Goal: Transaction & Acquisition: Purchase product/service

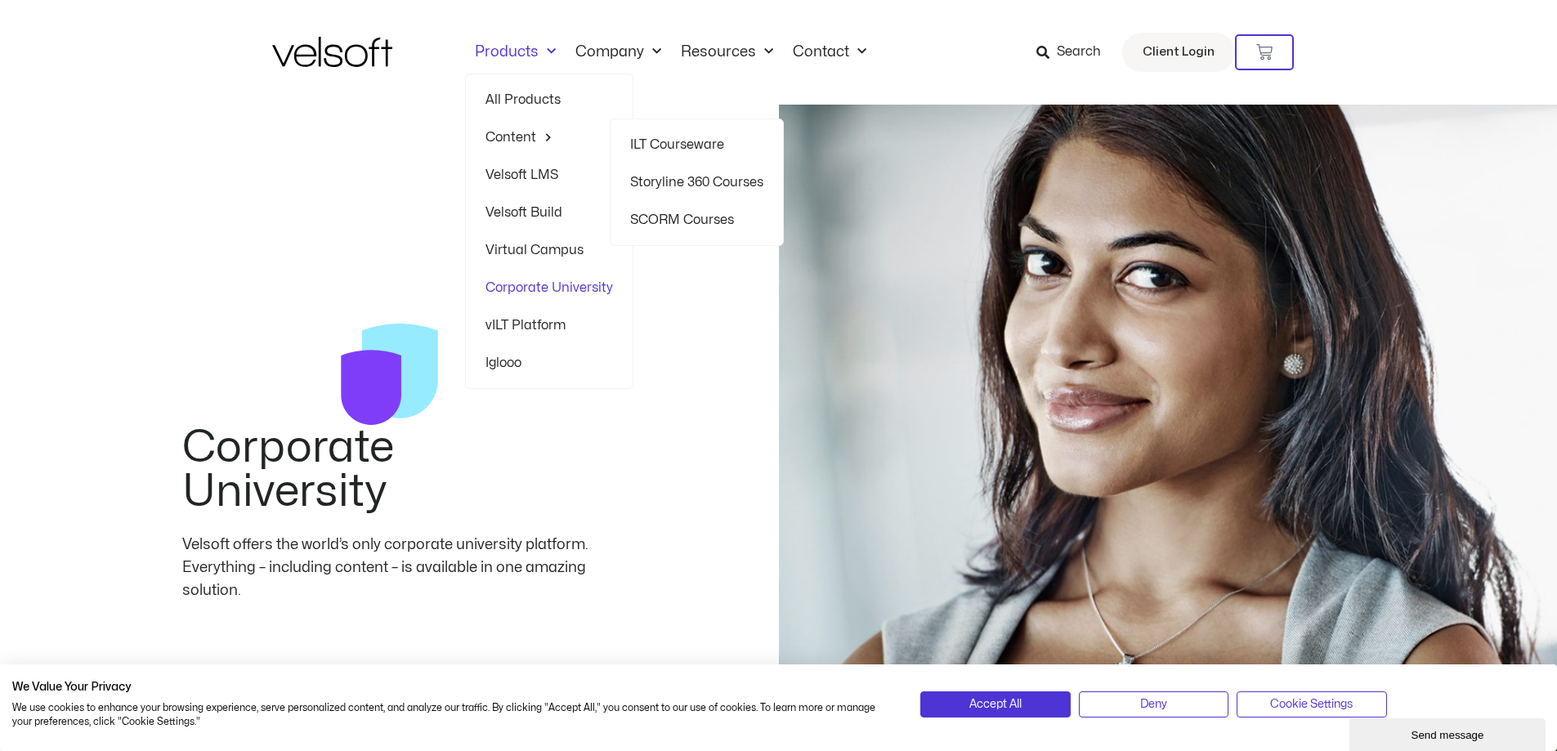
click at [687, 138] on link "ILT Courseware" at bounding box center [696, 145] width 133 height 38
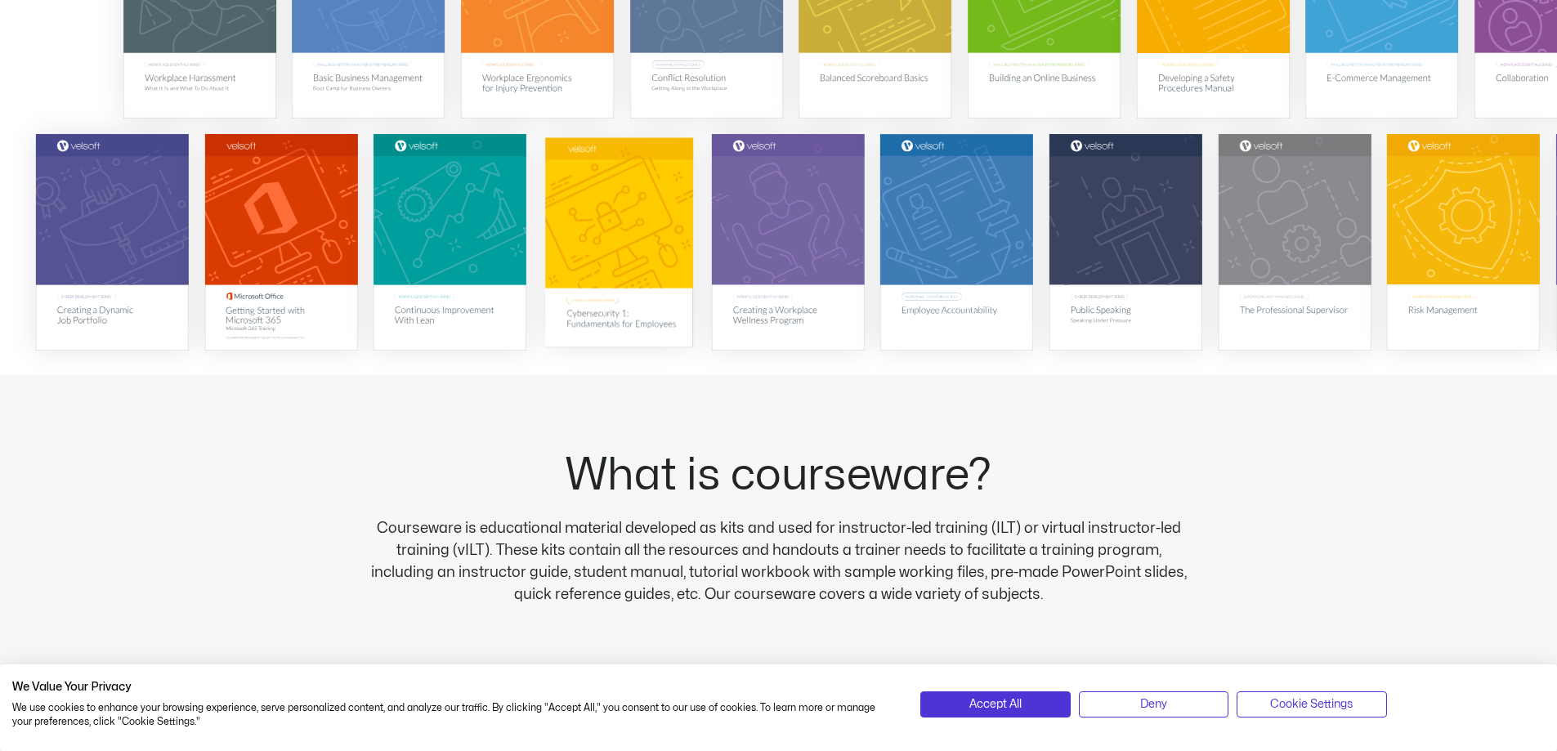
click at [645, 270] on img at bounding box center [619, 242] width 148 height 210
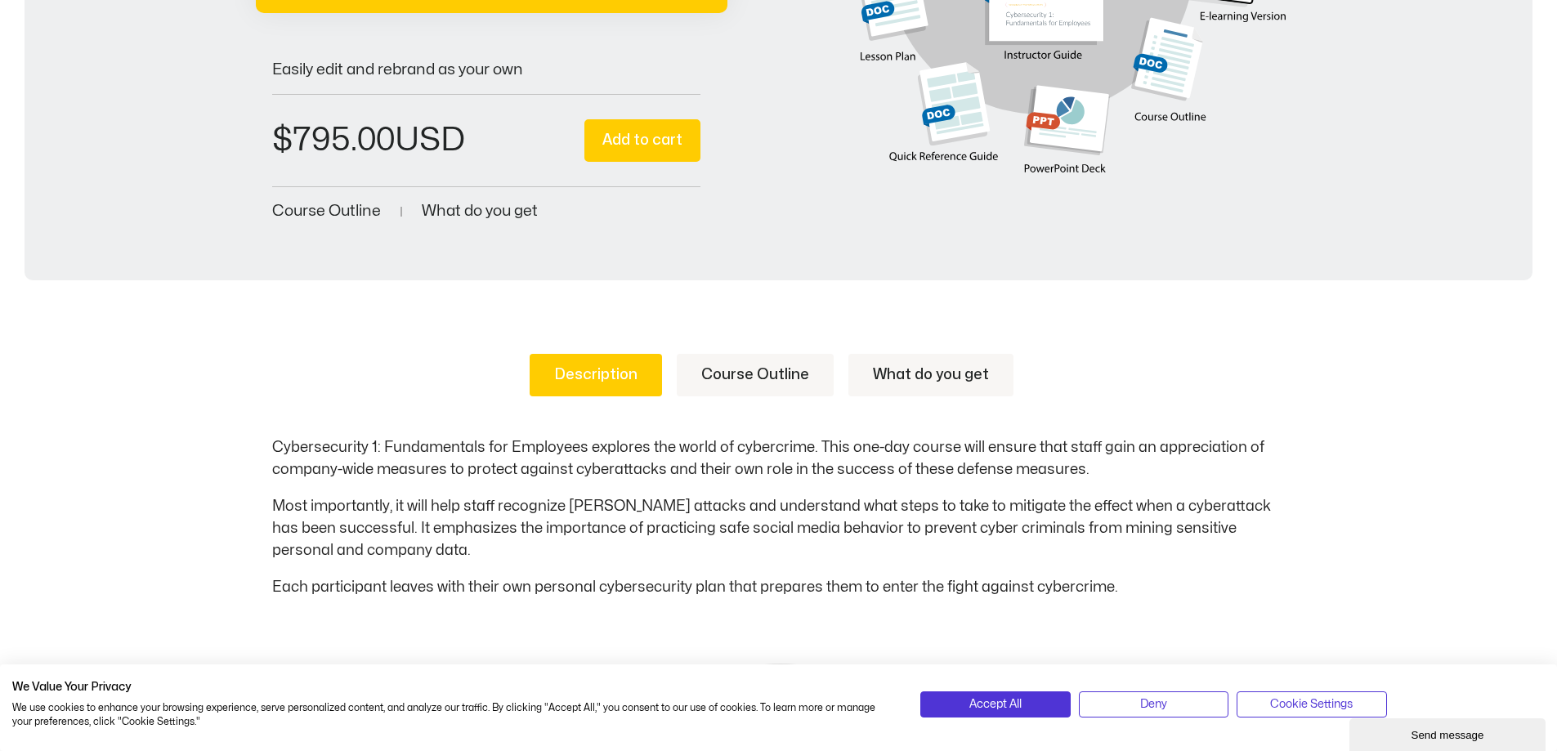
click at [660, 135] on button "Add to cart" at bounding box center [642, 140] width 116 height 43
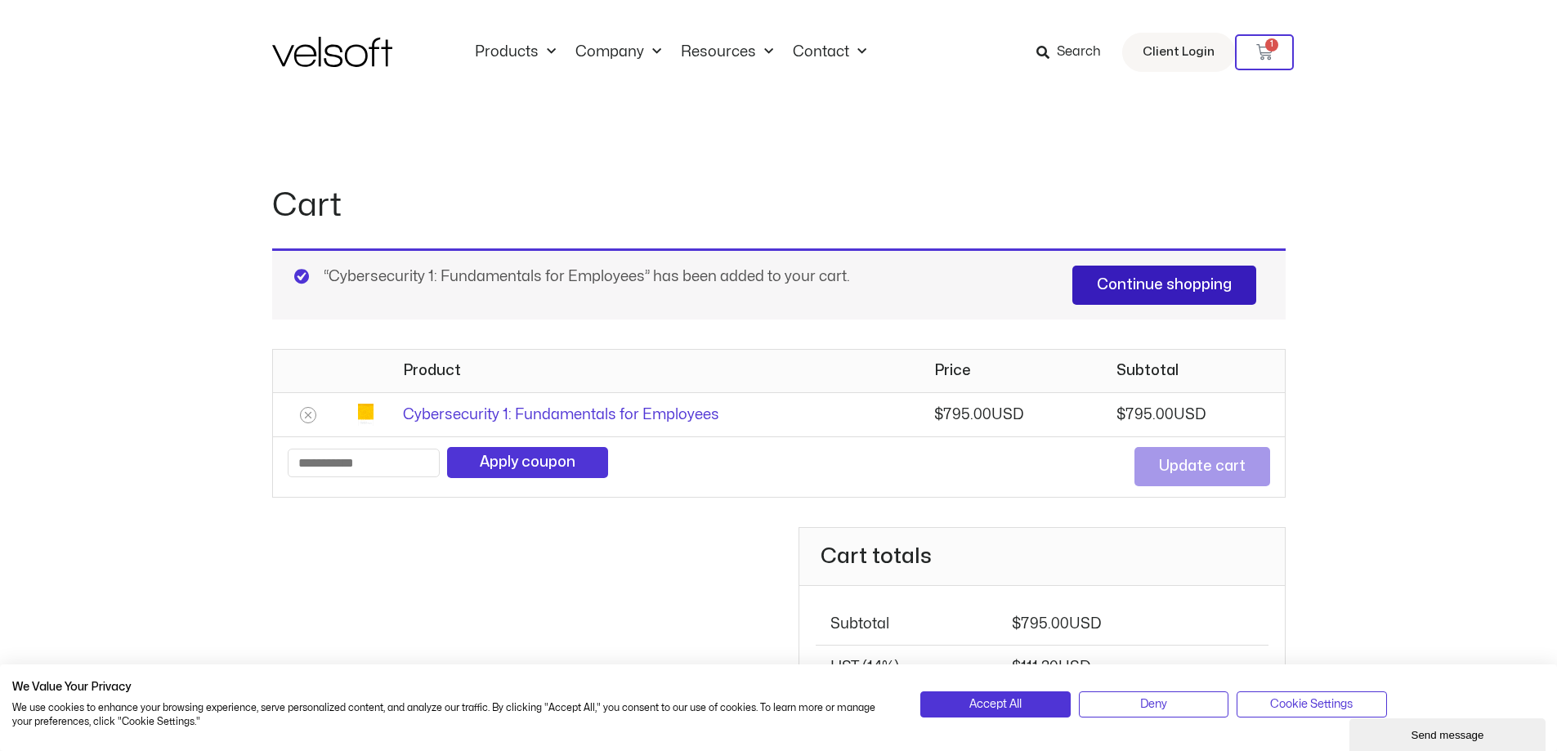
click at [1199, 291] on link "Continue shopping" at bounding box center [1164, 285] width 184 height 39
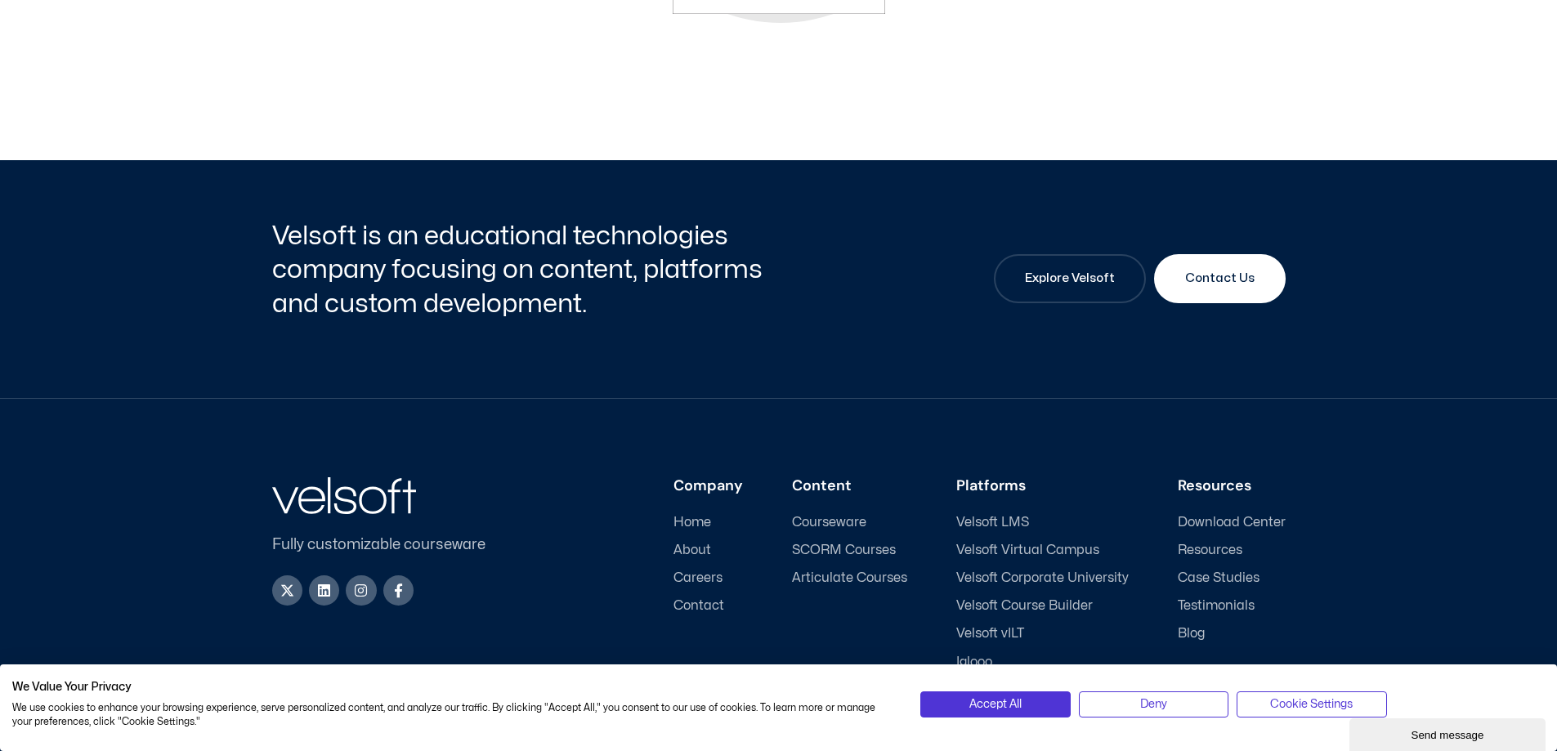
scroll to position [1389, 0]
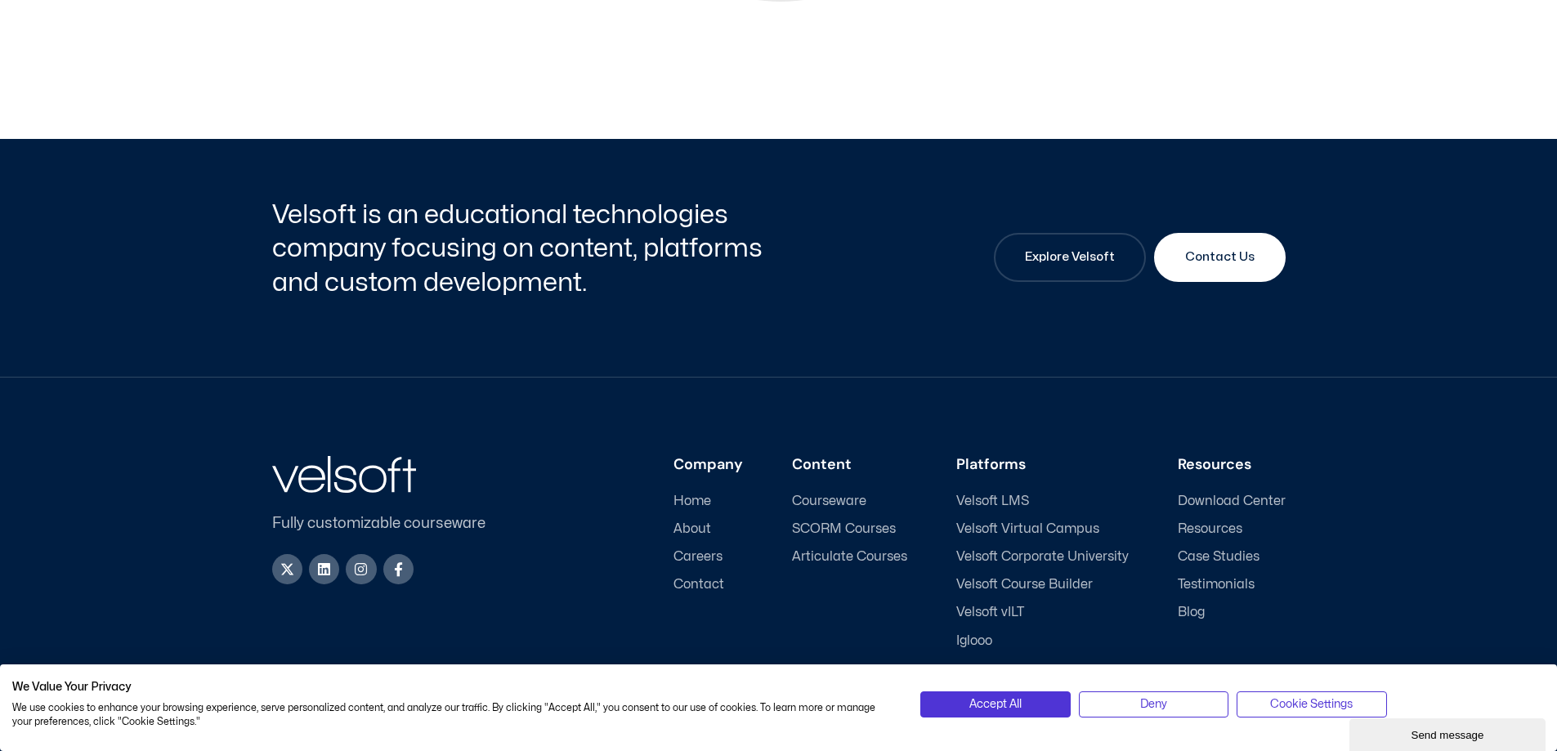
click at [846, 499] on span "Courseware" at bounding box center [829, 502] width 74 height 16
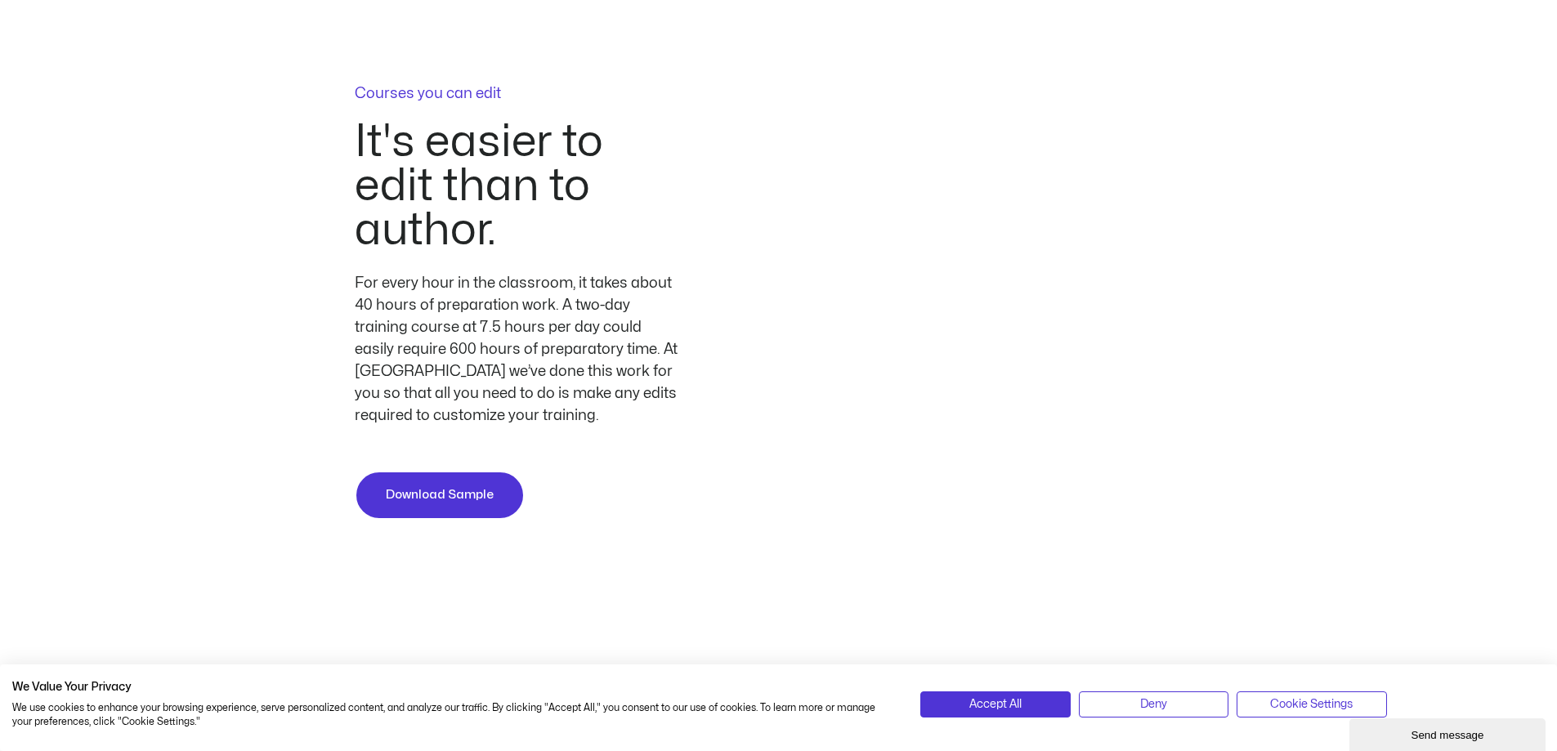
scroll to position [5036, 0]
